Goal: Information Seeking & Learning: Learn about a topic

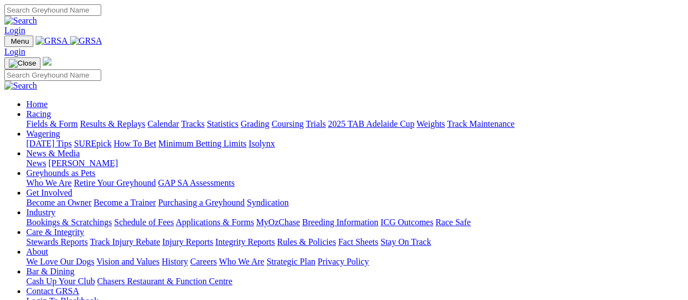
click at [51, 109] on link "Racing" at bounding box center [38, 113] width 25 height 9
click at [37, 119] on link "Fields & Form" at bounding box center [51, 123] width 51 height 9
click at [54, 119] on link "Fields & Form" at bounding box center [51, 123] width 51 height 9
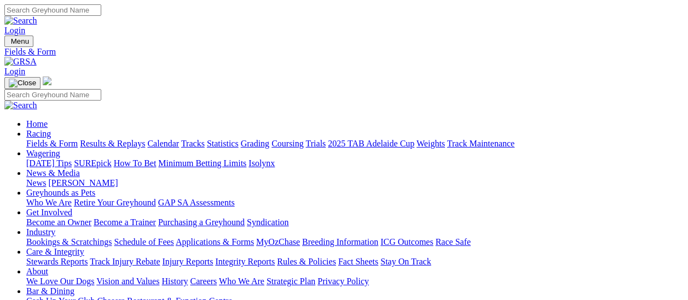
click at [118, 178] on link "[PERSON_NAME]" at bounding box center [82, 182] width 69 height 9
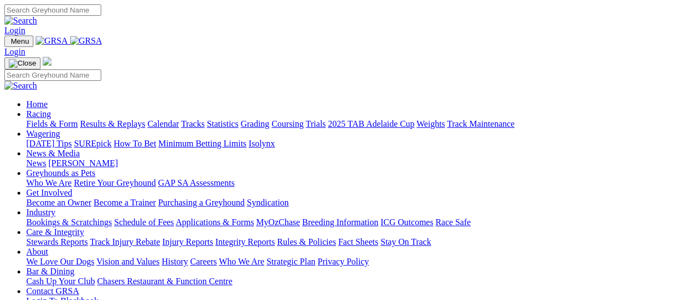
click at [275, 237] on link "Integrity Reports" at bounding box center [245, 241] width 60 height 9
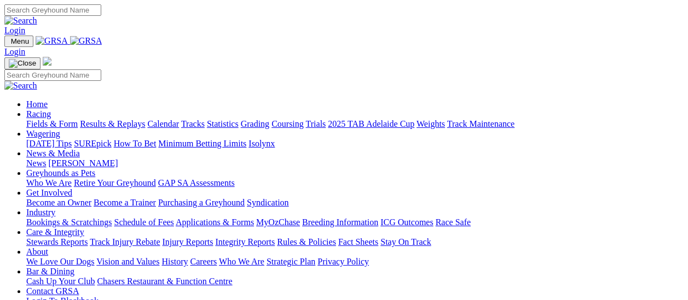
click at [50, 119] on link "Fields & Form" at bounding box center [51, 123] width 51 height 9
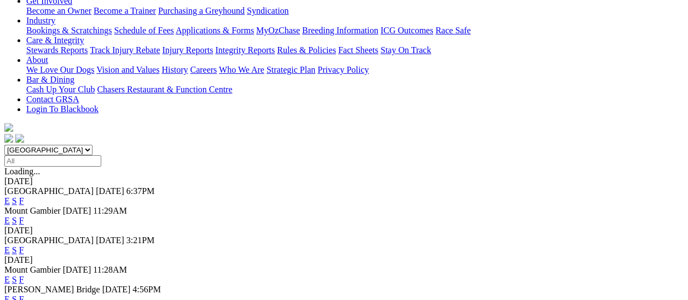
scroll to position [274, 0]
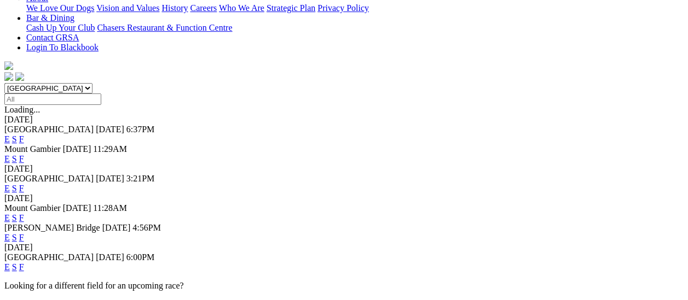
click at [24, 263] on link "F" at bounding box center [21, 267] width 5 height 9
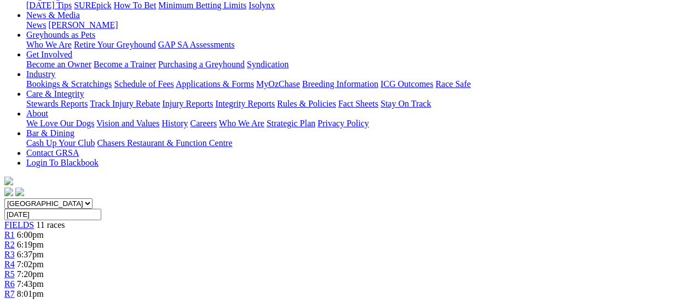
scroll to position [219, 0]
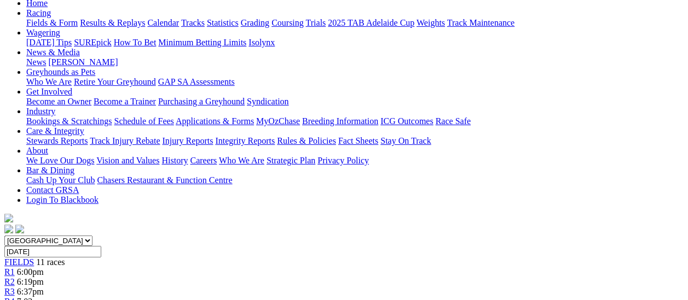
scroll to position [109, 0]
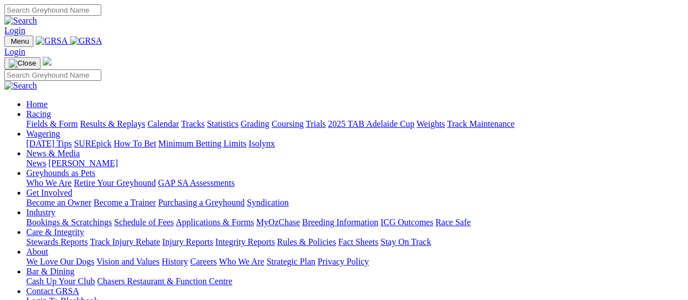
click at [46, 159] on link "News" at bounding box center [36, 163] width 20 height 9
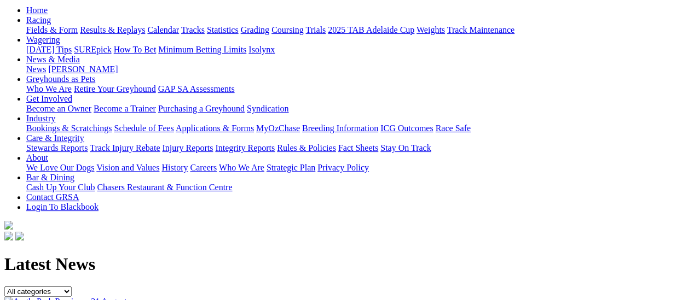
scroll to position [55, 0]
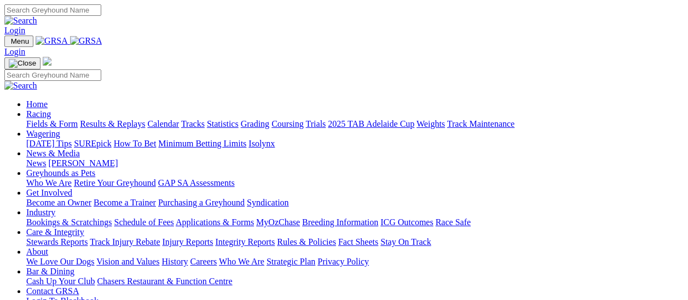
click at [56, 119] on link "Fields & Form" at bounding box center [51, 123] width 51 height 9
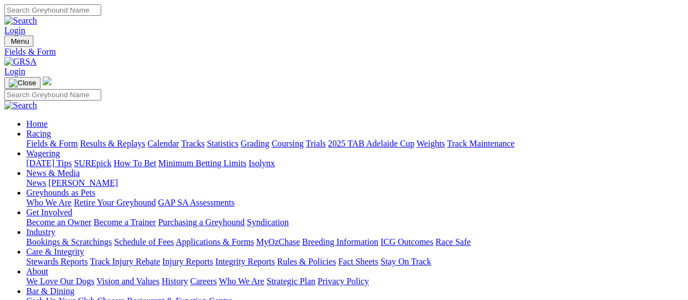
click at [118, 178] on link "[PERSON_NAME]" at bounding box center [82, 182] width 69 height 9
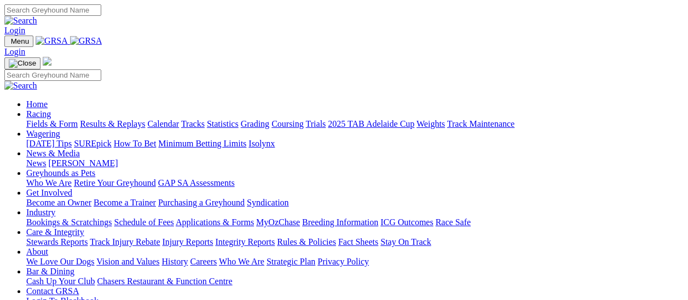
click at [59, 119] on link "Fields & Form" at bounding box center [51, 123] width 51 height 9
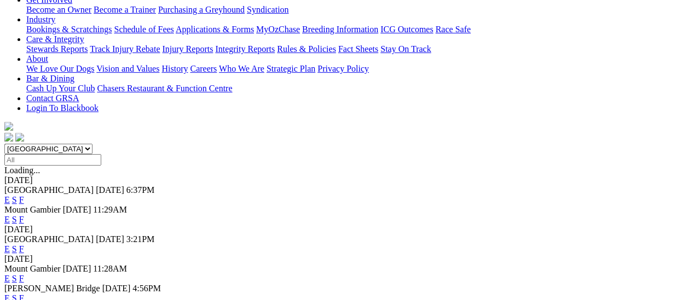
scroll to position [274, 0]
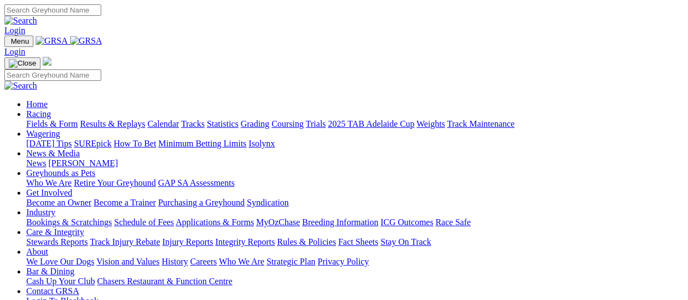
click at [119, 119] on link "Results & Replays" at bounding box center [112, 123] width 65 height 9
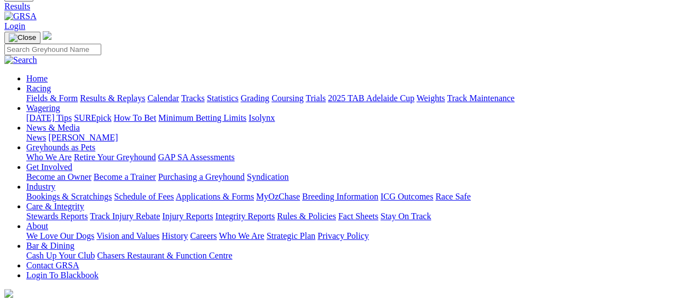
scroll to position [109, 0]
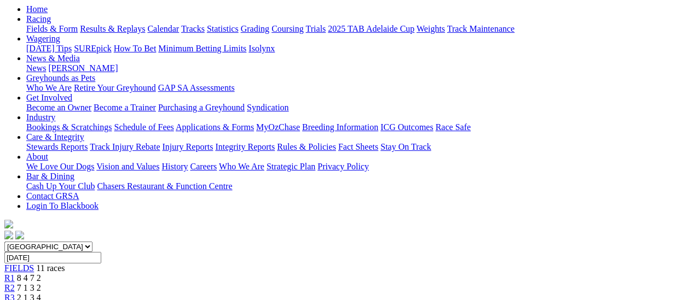
scroll to position [109, 0]
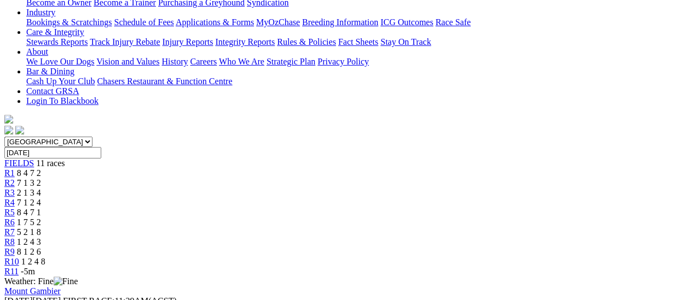
scroll to position [274, 0]
